Goal: Task Accomplishment & Management: Manage account settings

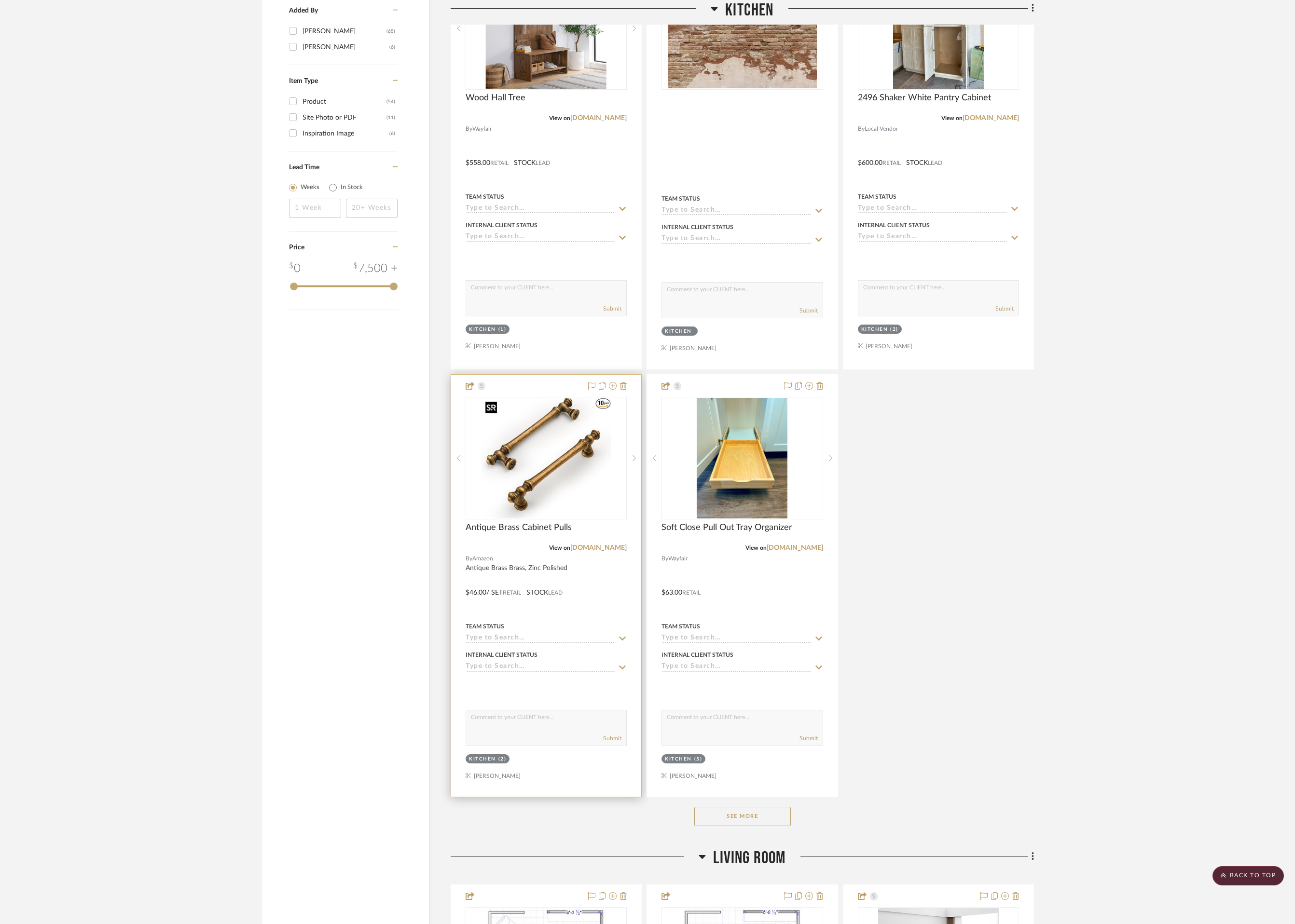
click at [543, 498] on img "0" at bounding box center [546, 458] width 130 height 120
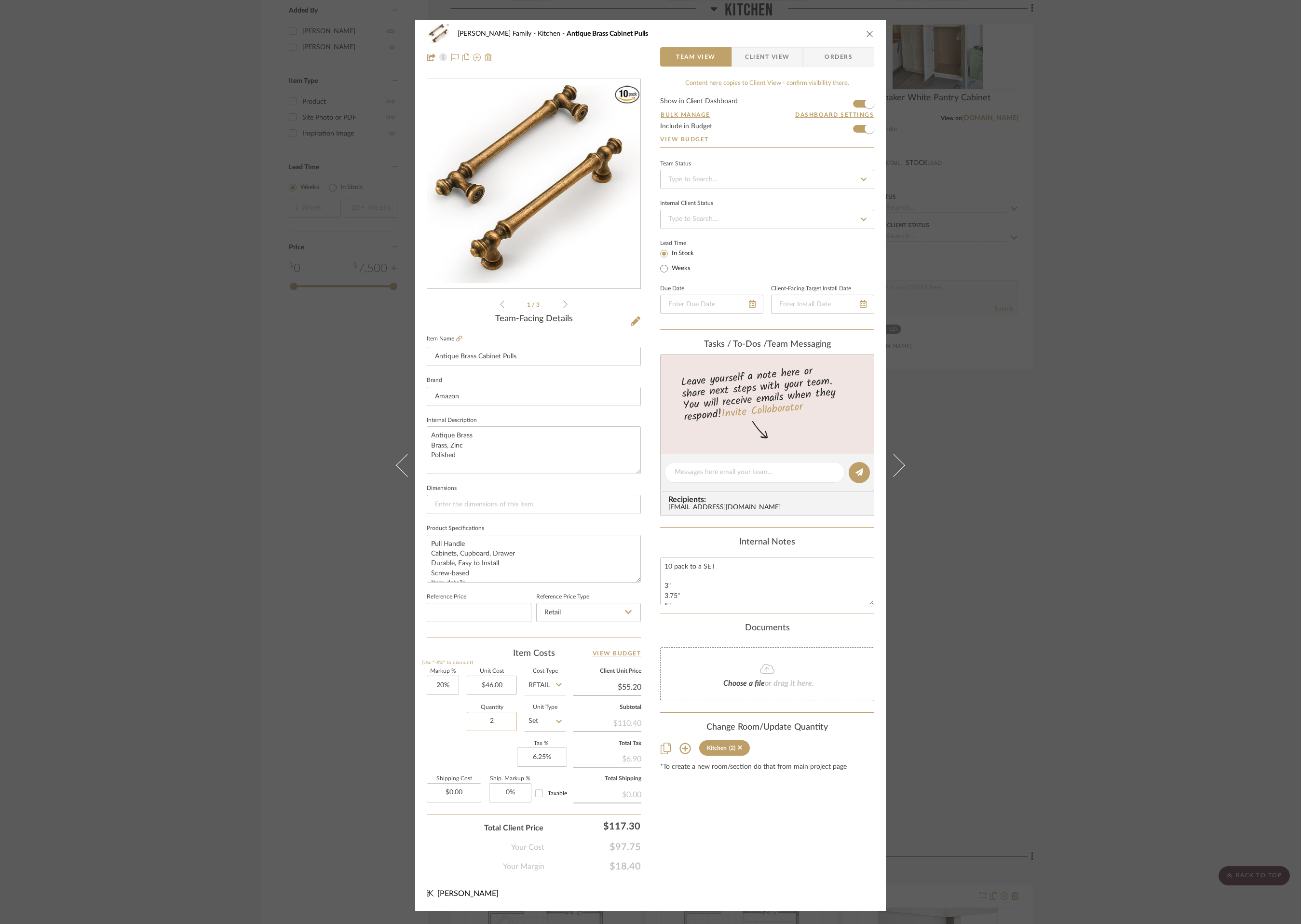
click at [499, 720] on input "2" at bounding box center [492, 721] width 50 height 19
type input "6"
click at [790, 844] on div "Content here copies to Client View - confirm visibility there. Show in Client D…" at bounding box center [767, 475] width 214 height 794
click at [866, 36] on icon "close" at bounding box center [870, 34] width 8 height 8
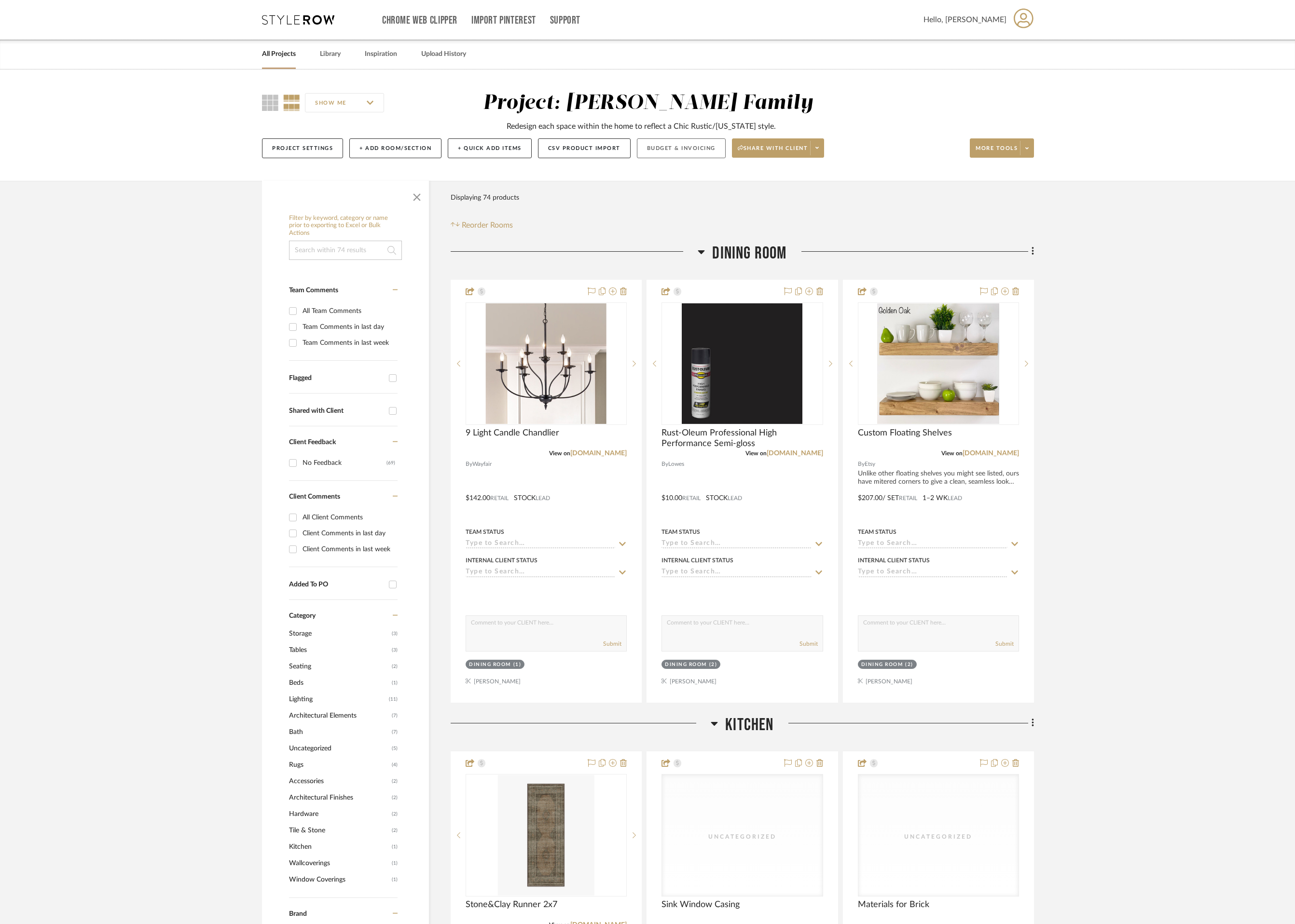
click at [683, 146] on button "Budget & Invoicing" at bounding box center [681, 148] width 89 height 20
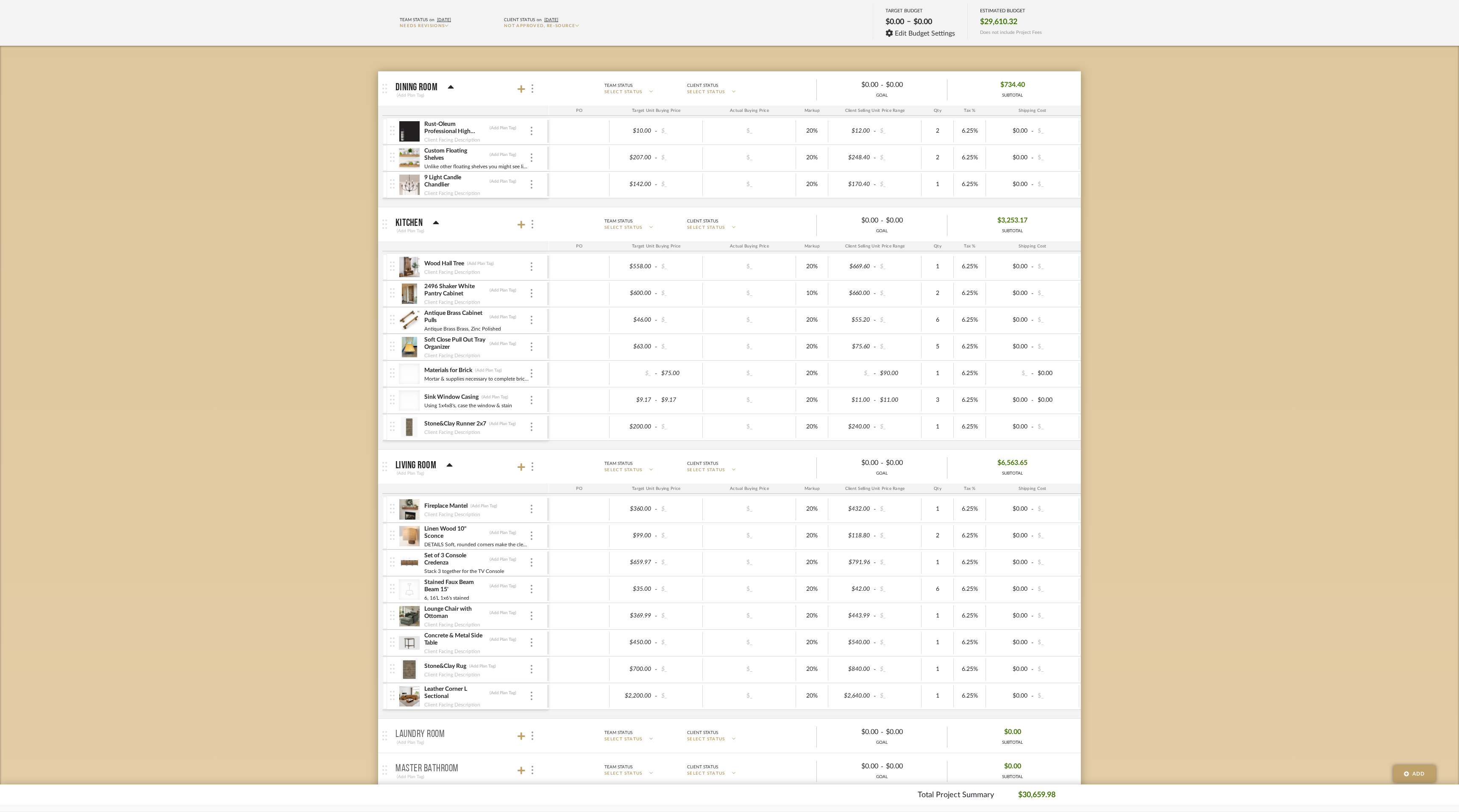
click at [515, 368] on div "Materials for Brick (Add Plan Tag)" at bounding box center [476, 371] width 106 height 8
click at [525, 370] on div "Materials for Brick (Add Plan Tag)" at bounding box center [476, 371] width 106 height 8
click at [413, 372] on div at bounding box center [409, 374] width 21 height 20
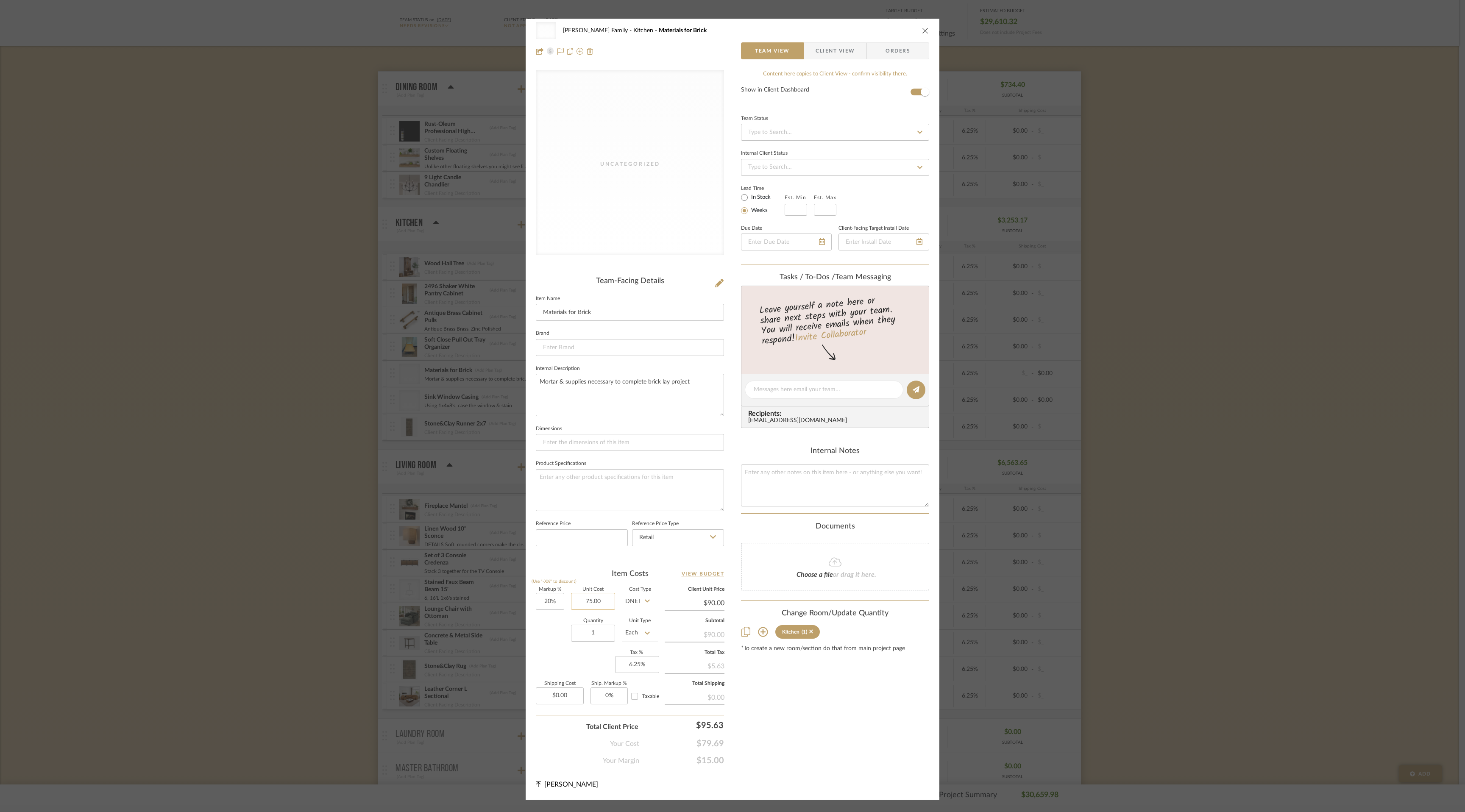
click at [591, 599] on input "75.00" at bounding box center [593, 602] width 44 height 17
type input "$300.00"
click at [858, 664] on div "Content here copies to Client View - confirm visibility there. Show in Client D…" at bounding box center [835, 418] width 188 height 696
type input "$360.00"
click at [922, 31] on icon "close" at bounding box center [925, 31] width 7 height 7
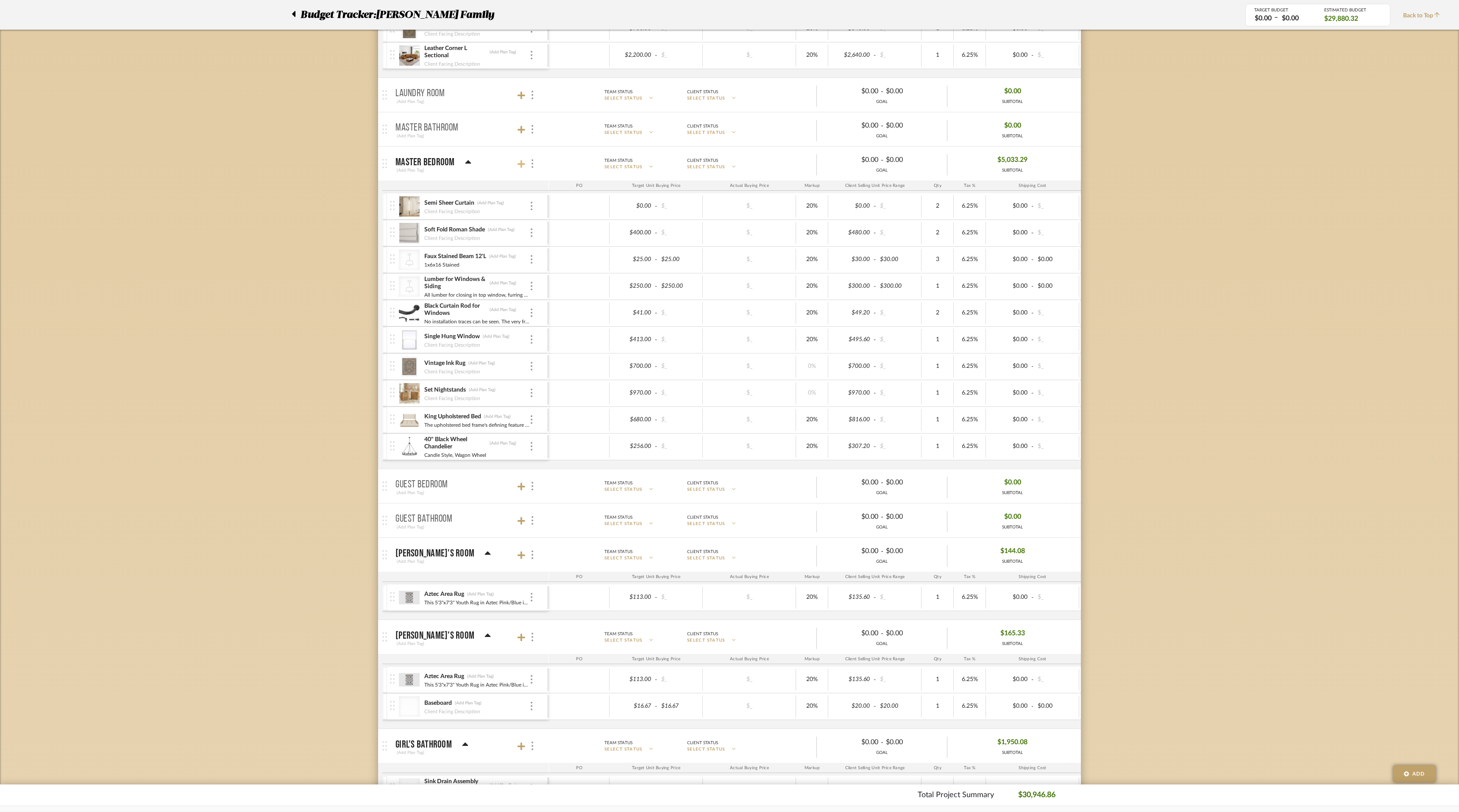
click at [519, 163] on icon at bounding box center [521, 164] width 7 height 7
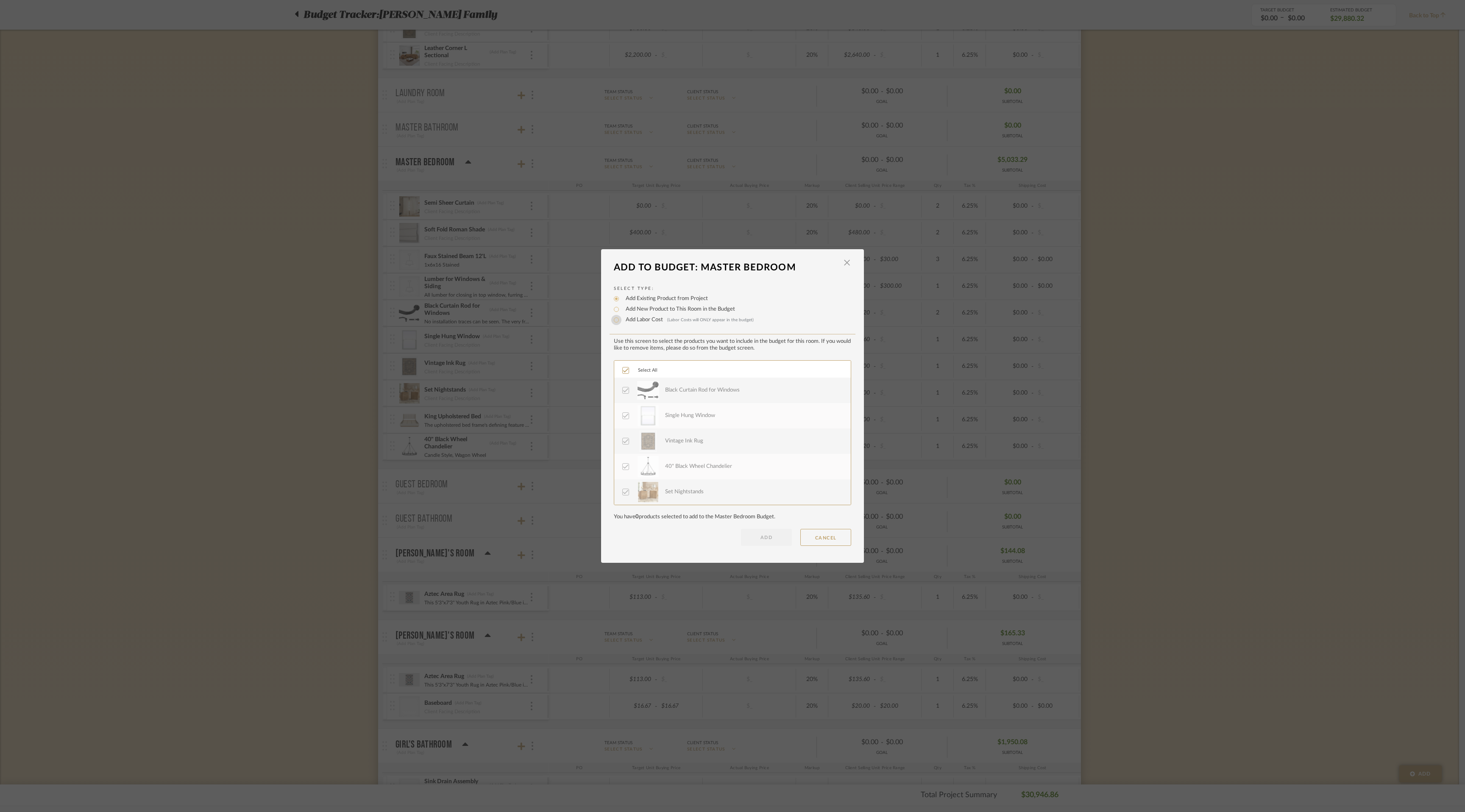
click at [614, 322] on input "Add Labor Cost (Labor Costs will ONLY appear in the budget)" at bounding box center [616, 320] width 10 height 10
radio input "true"
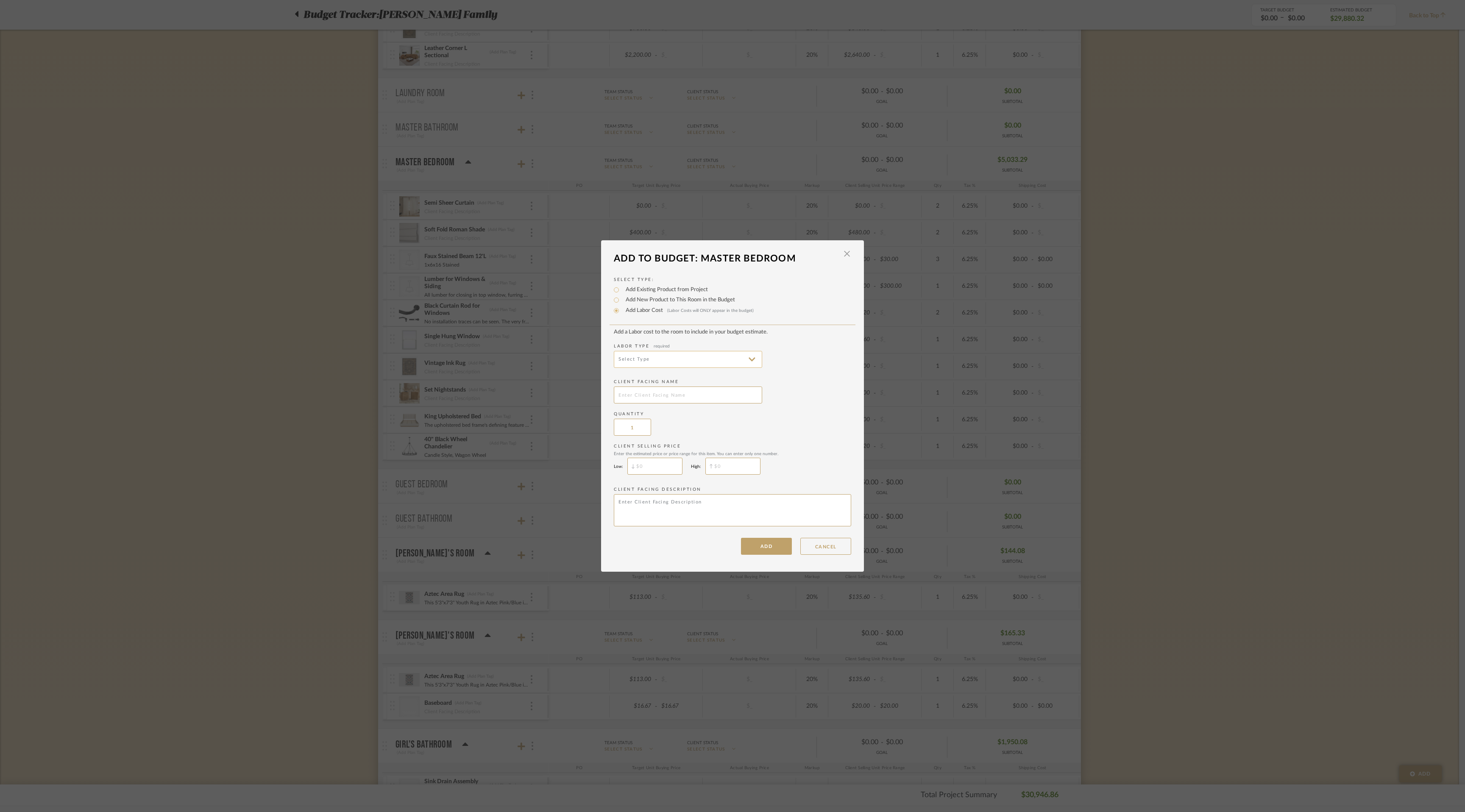
click at [673, 359] on input at bounding box center [688, 359] width 148 height 17
click at [611, 300] on input "Add New Product to This Room in the Budget" at bounding box center [616, 300] width 10 height 10
radio input "true"
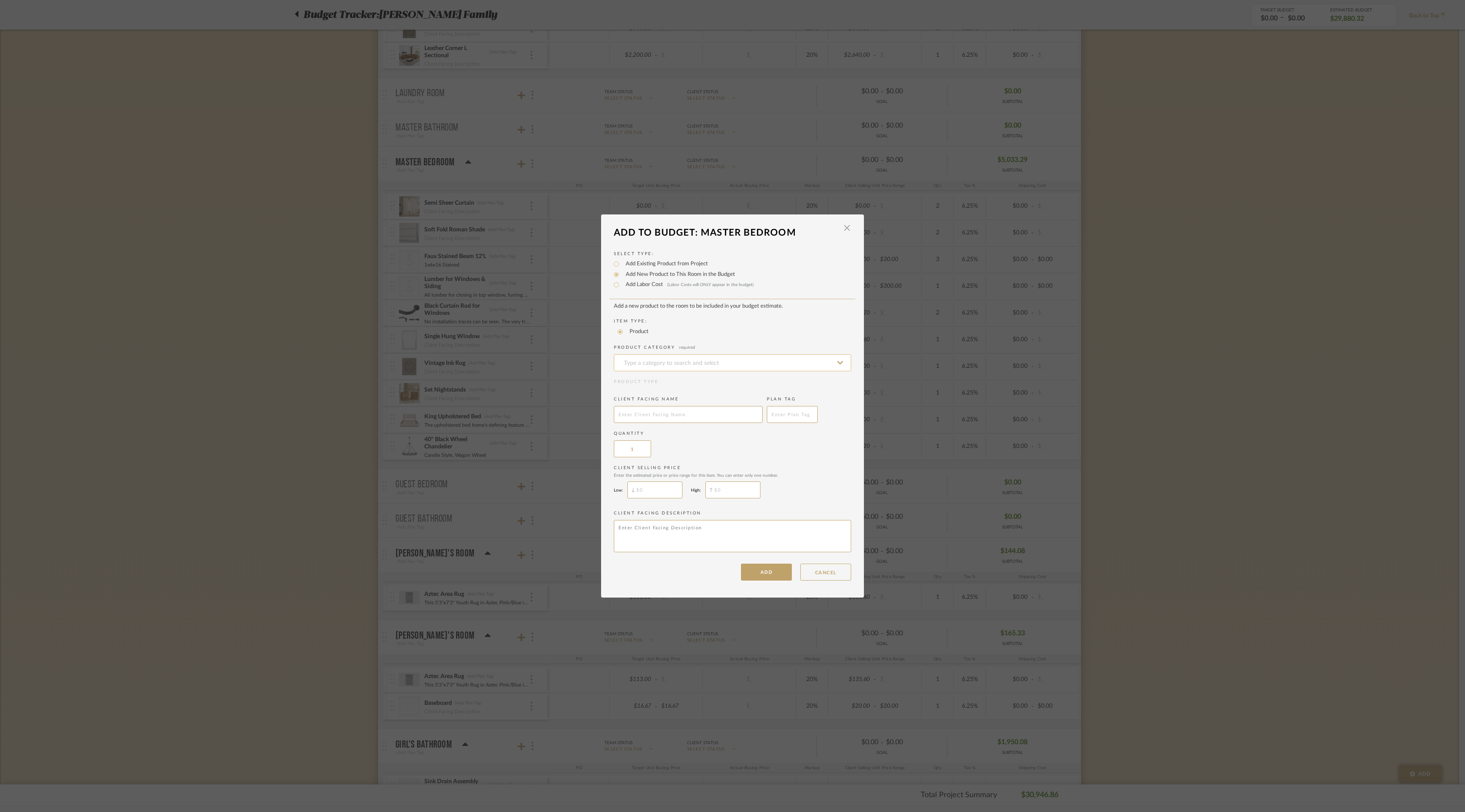
click at [649, 368] on input at bounding box center [732, 363] width 237 height 17
type input "Materials for Windows"
type input "$"
click at [645, 492] on input "$" at bounding box center [655, 490] width 55 height 17
type input "$100"
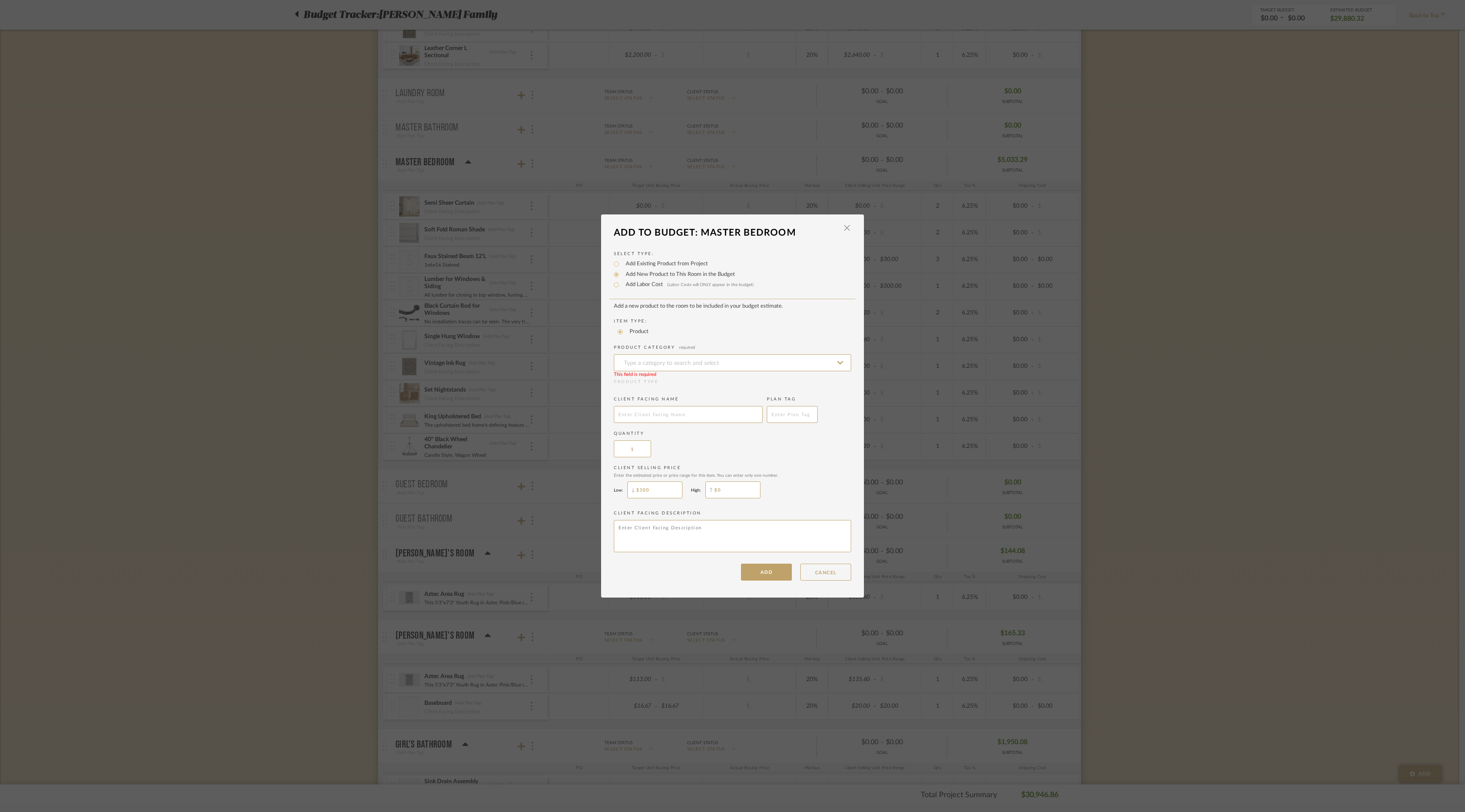
type input "$"
type input "$100"
click at [652, 533] on textarea at bounding box center [732, 536] width 237 height 32
type textarea "Insulation, shims, screws, [MEDICAL_DATA] tape"
click at [767, 568] on button "ADD" at bounding box center [766, 572] width 51 height 17
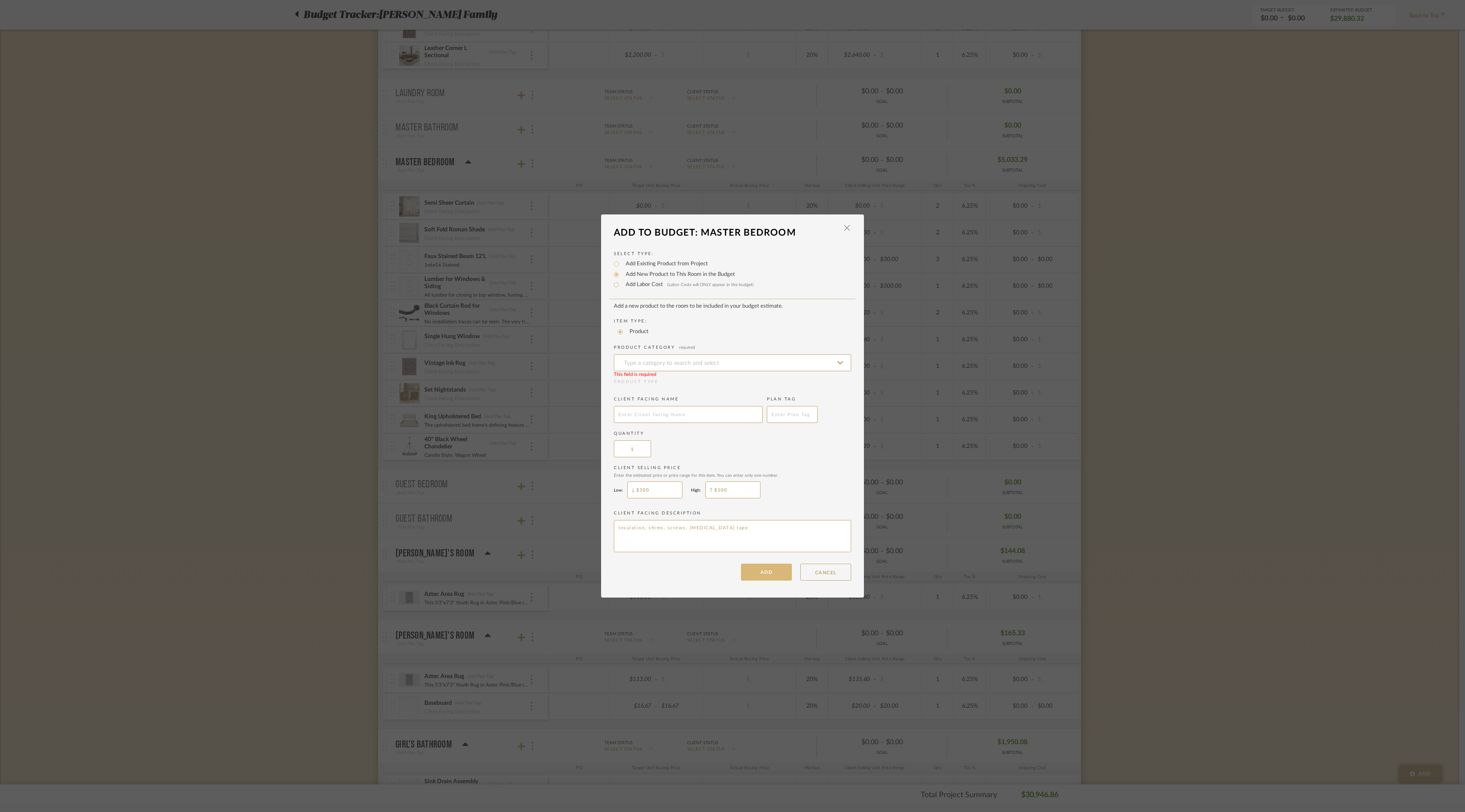
click at [763, 572] on button "ADD" at bounding box center [766, 572] width 51 height 17
click at [840, 359] on input at bounding box center [732, 363] width 237 height 17
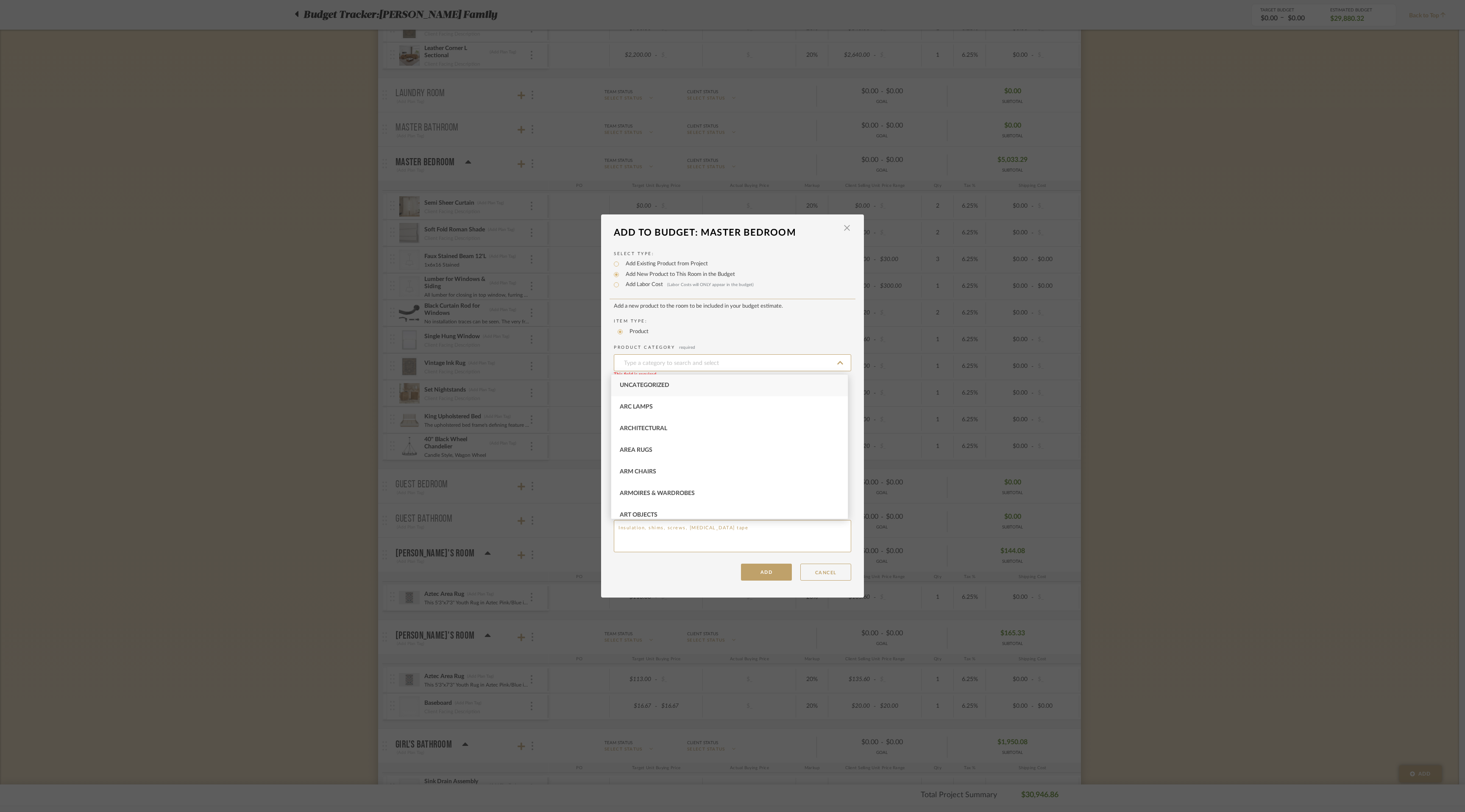
click at [808, 382] on div "Uncategorized" at bounding box center [730, 386] width 237 height 22
type input "Uncategorized"
click at [705, 412] on input "text" at bounding box center [688, 415] width 149 height 17
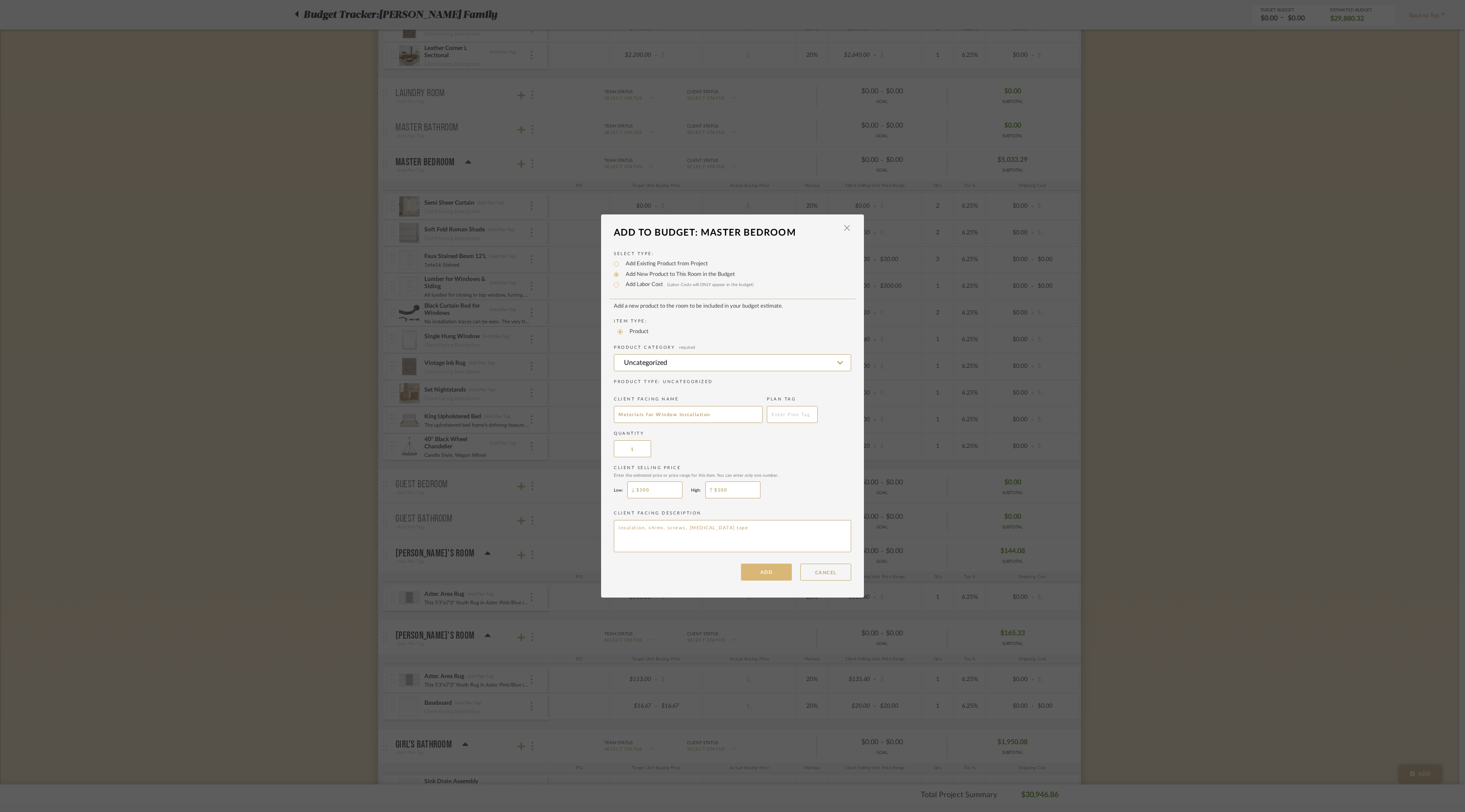
type input "Materials for Window Installation"
click at [767, 570] on button "ADD" at bounding box center [766, 572] width 51 height 17
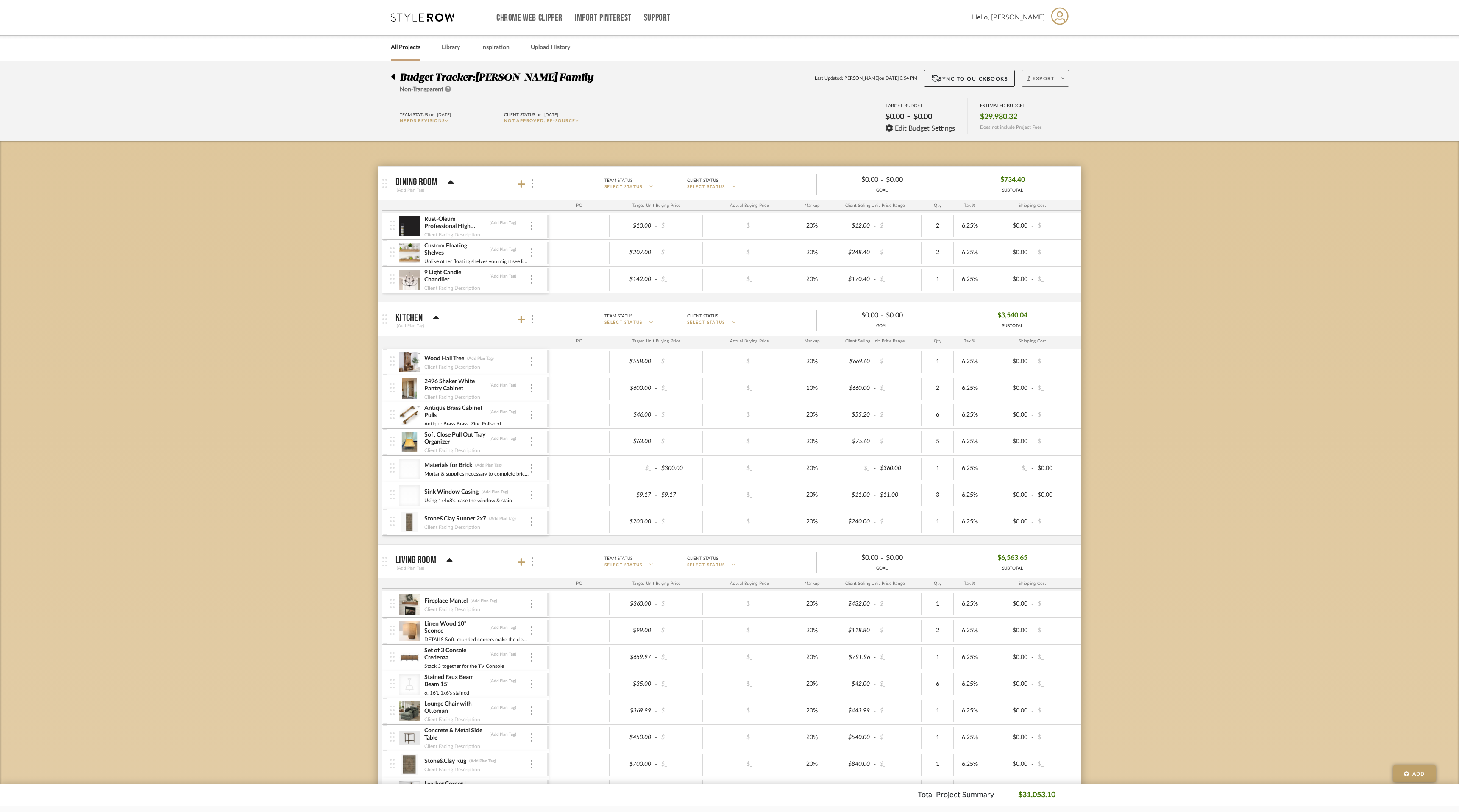
click at [1062, 74] on span at bounding box center [1062, 78] width 12 height 13
click at [1057, 105] on span "Export PDF" at bounding box center [1060, 102] width 64 height 7
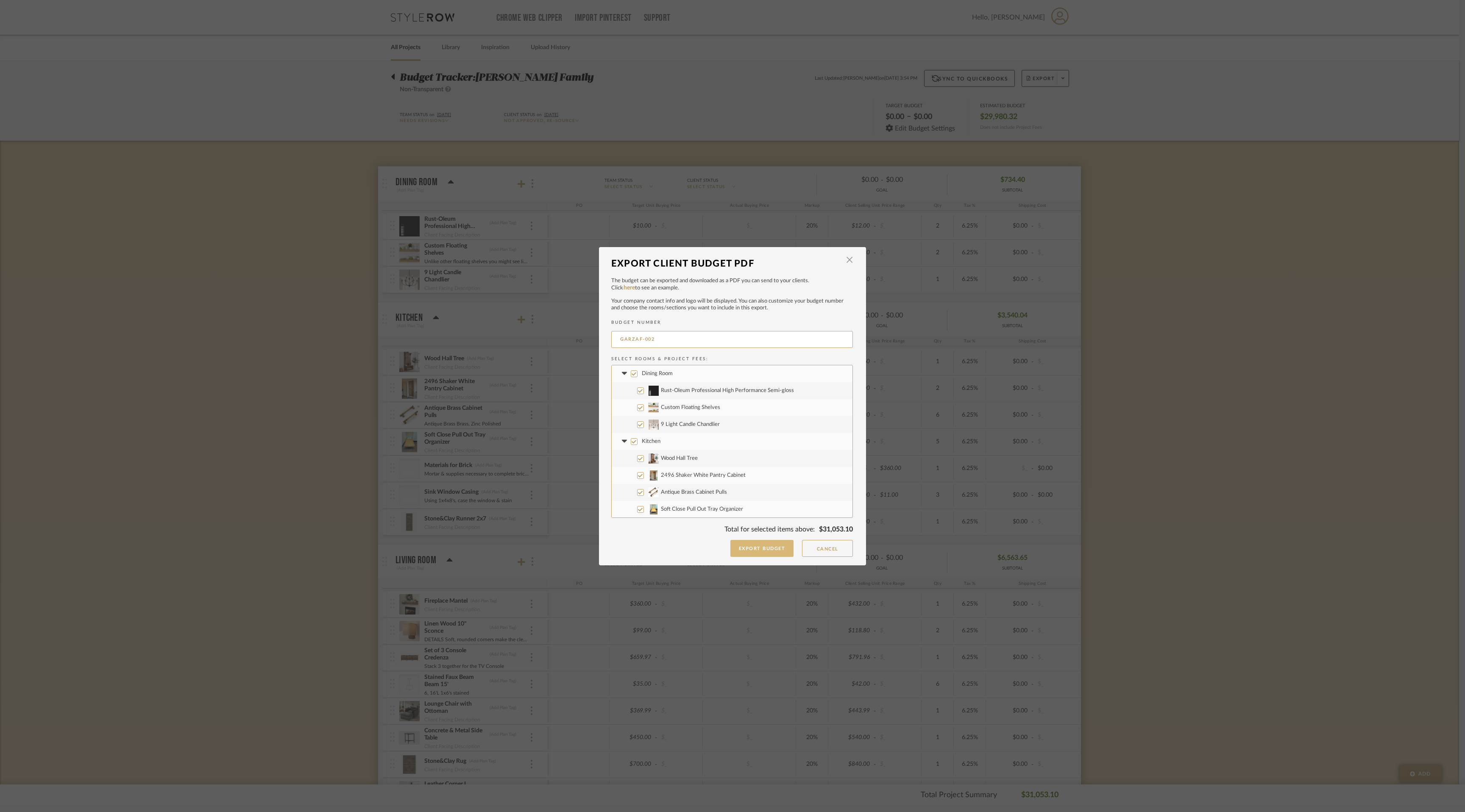
click at [771, 549] on button "Export Budget" at bounding box center [762, 549] width 64 height 17
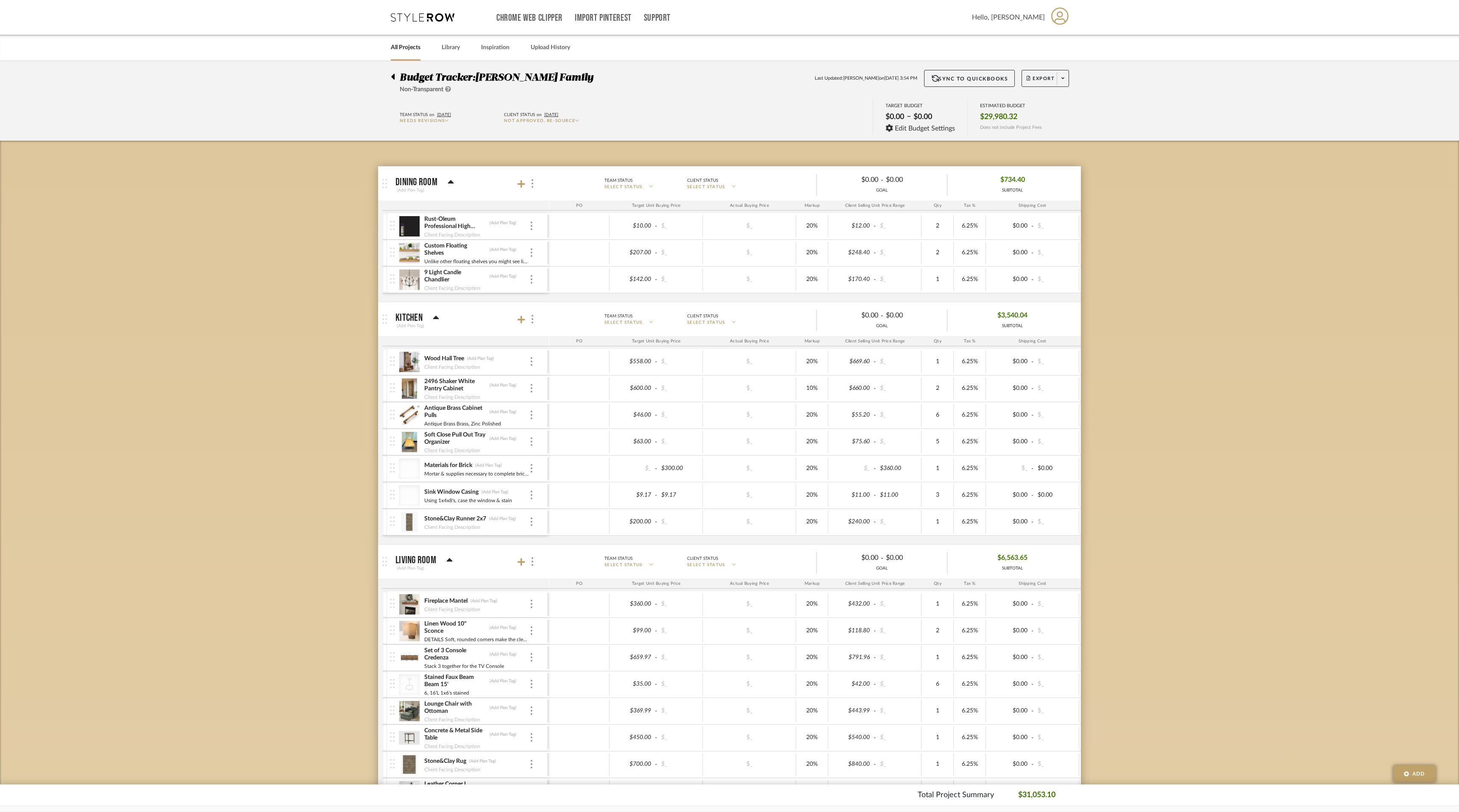
click at [408, 48] on link "All Projects" at bounding box center [405, 48] width 30 height 11
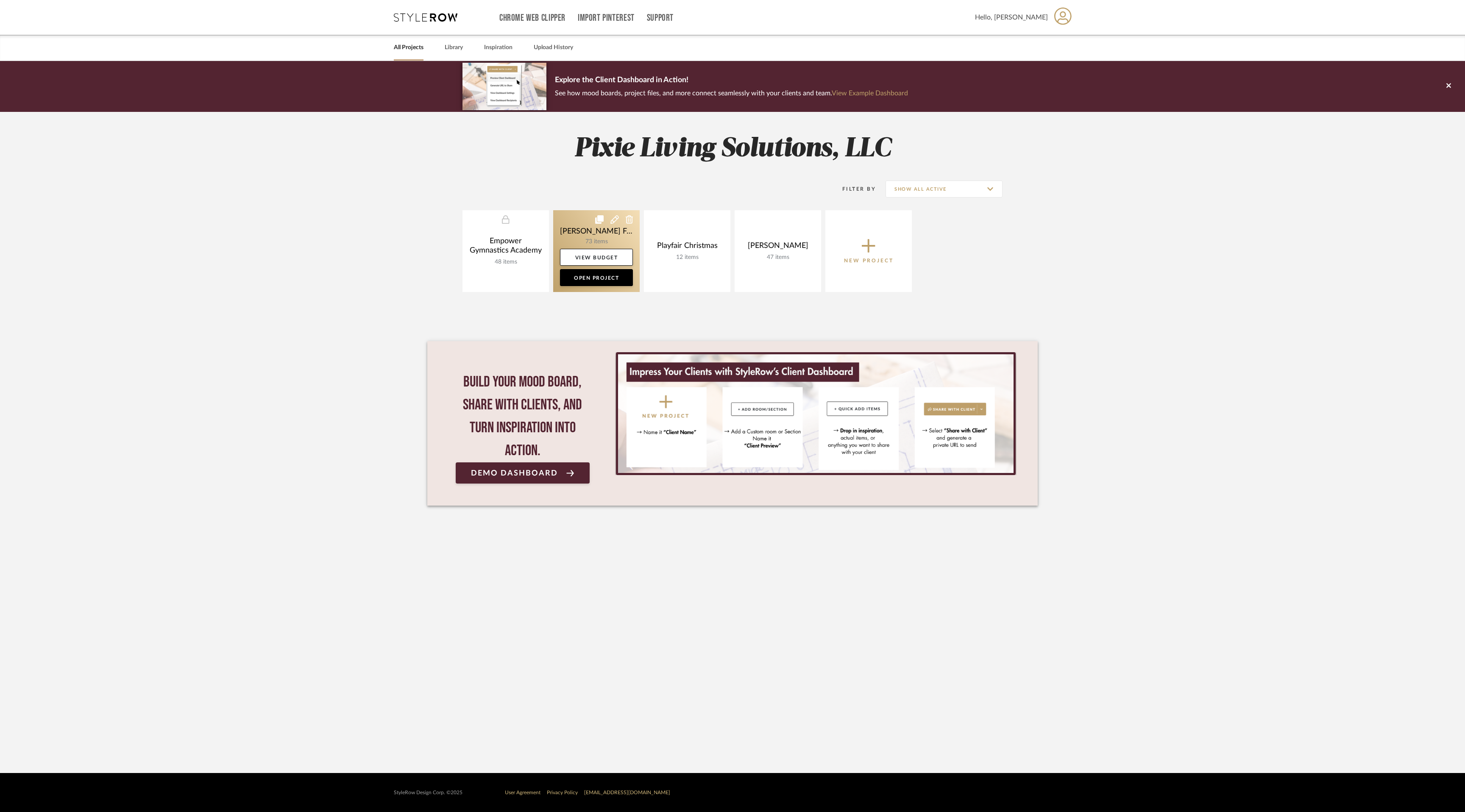
click at [591, 237] on link at bounding box center [597, 251] width 86 height 82
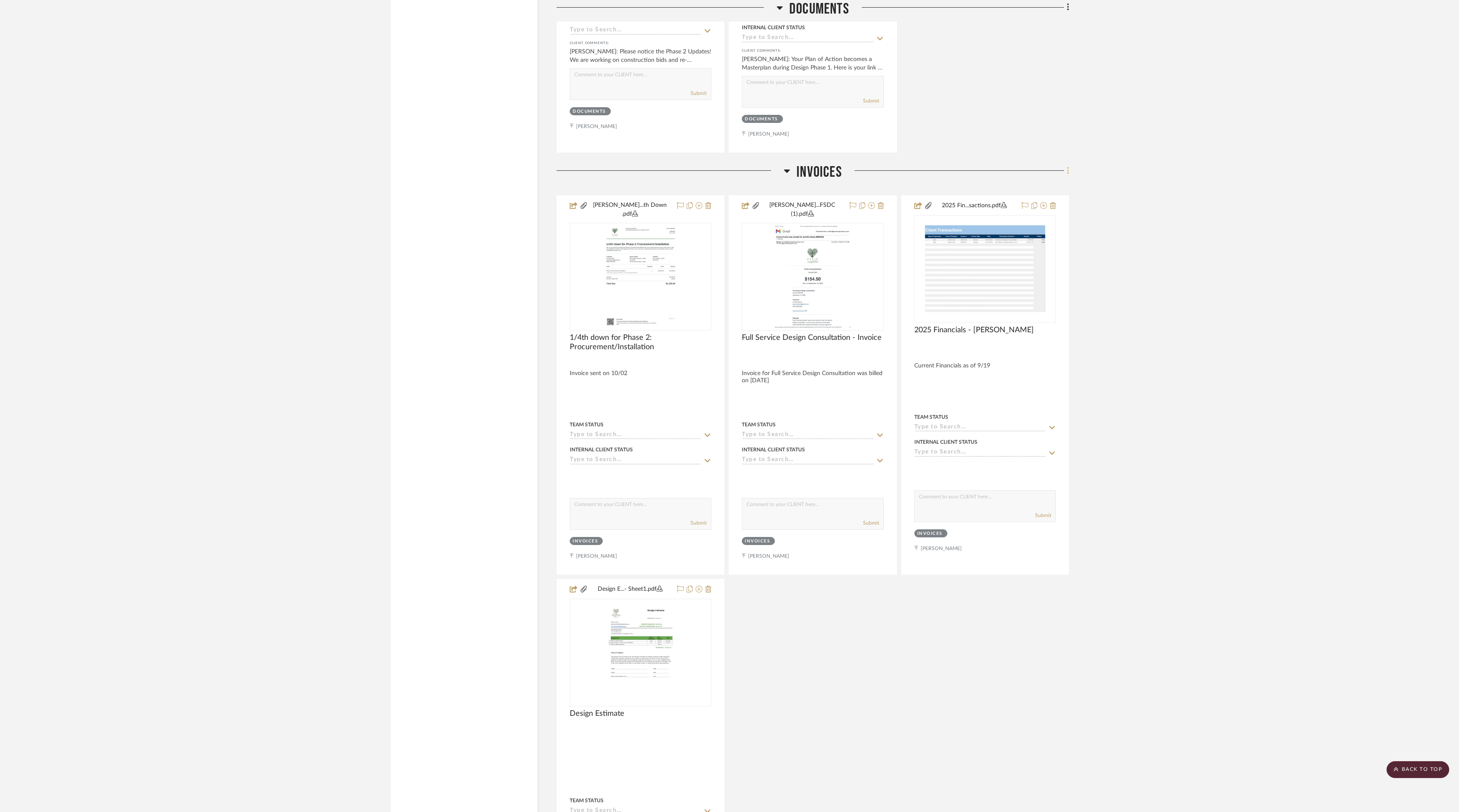
click at [1068, 166] on icon at bounding box center [1068, 171] width 2 height 9
click at [1046, 178] on span "Add New Item" at bounding box center [1029, 178] width 66 height 7
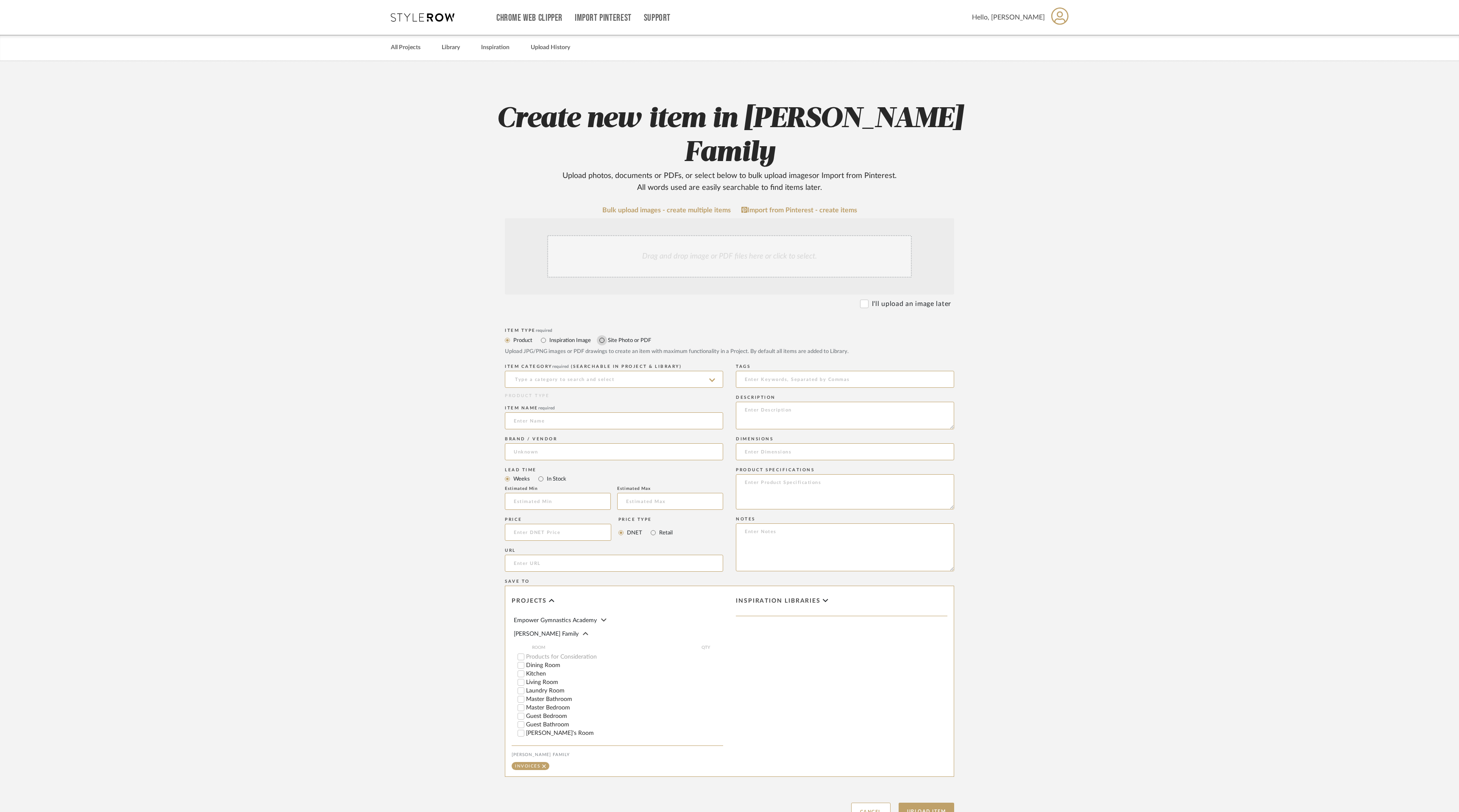
click at [602, 335] on input "Site Photo or PDF" at bounding box center [602, 341] width 10 height 10
radio input "true"
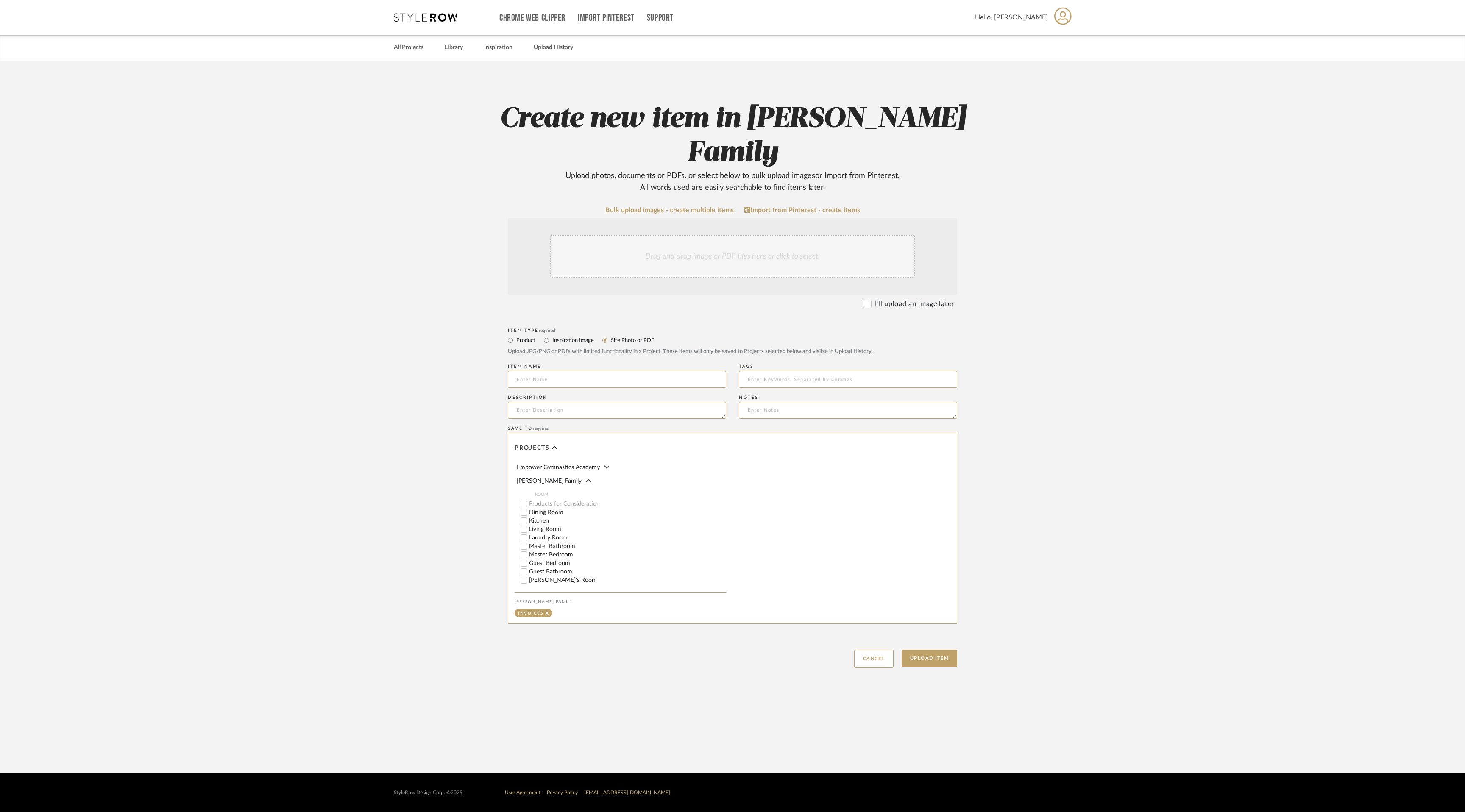
click at [711, 235] on div "Drag and drop image or PDF files here or click to select." at bounding box center [732, 256] width 365 height 43
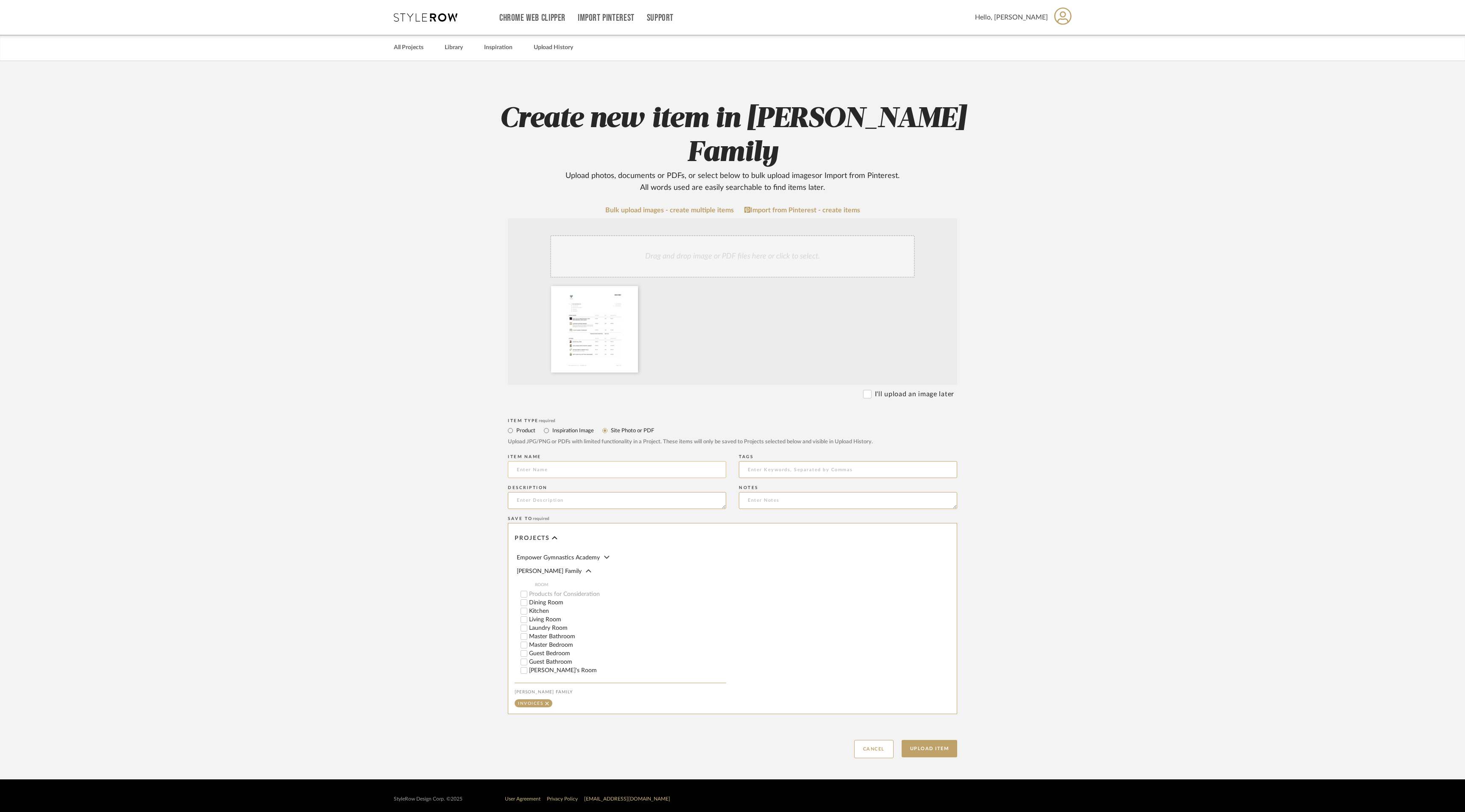
click at [572, 461] on input at bounding box center [617, 470] width 218 height 17
type input "Revised Invoice"
click at [614, 492] on textarea at bounding box center [617, 500] width 218 height 17
type textarea "Items all available at this time. [DATE]"
click at [930, 740] on button "Upload Item" at bounding box center [929, 748] width 56 height 18
